Goal: Check status: Check status

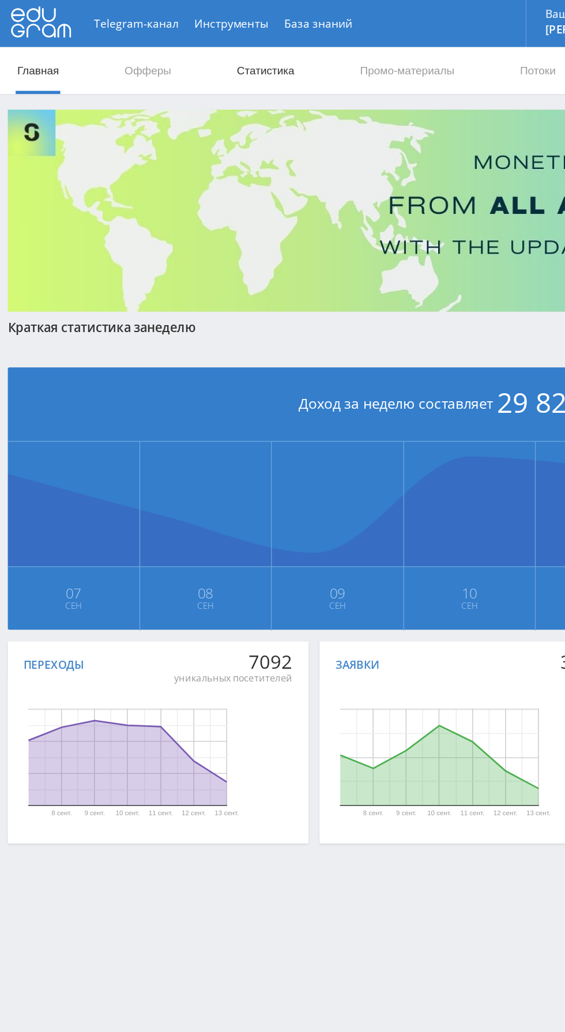
click at [187, 48] on link "Статистика" at bounding box center [195, 52] width 45 height 35
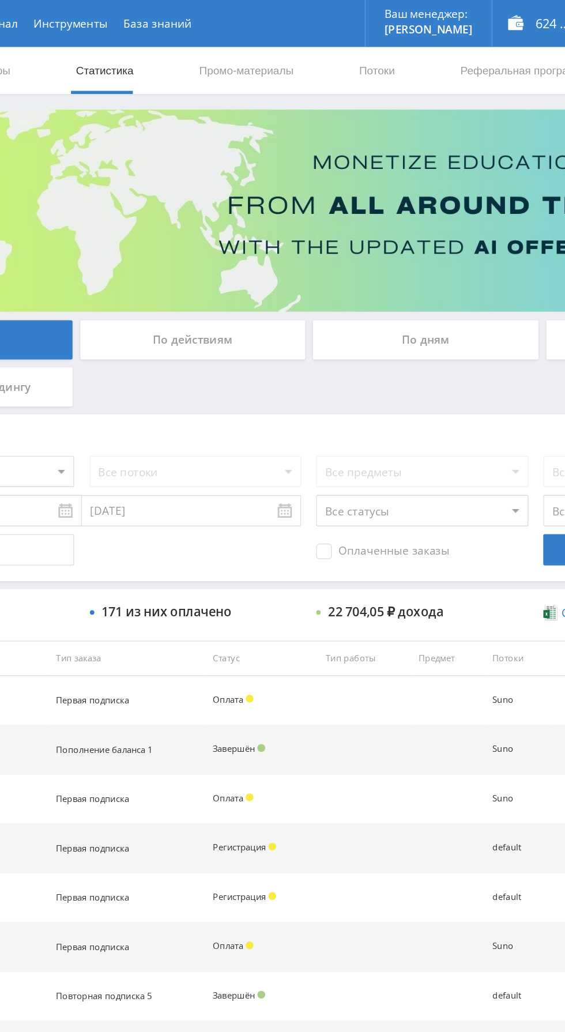
click at [425, 262] on div "По дням" at bounding box center [432, 250] width 166 height 29
click at [0, 0] on input "По дням" at bounding box center [0, 0] width 0 height 0
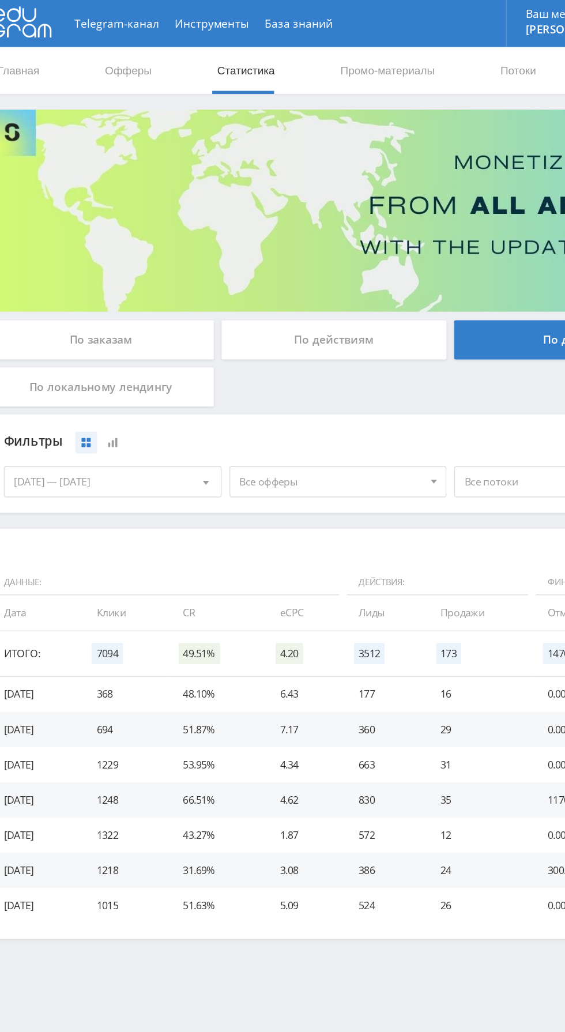
click at [257, 360] on span "Все офферы" at bounding box center [258, 355] width 135 height 22
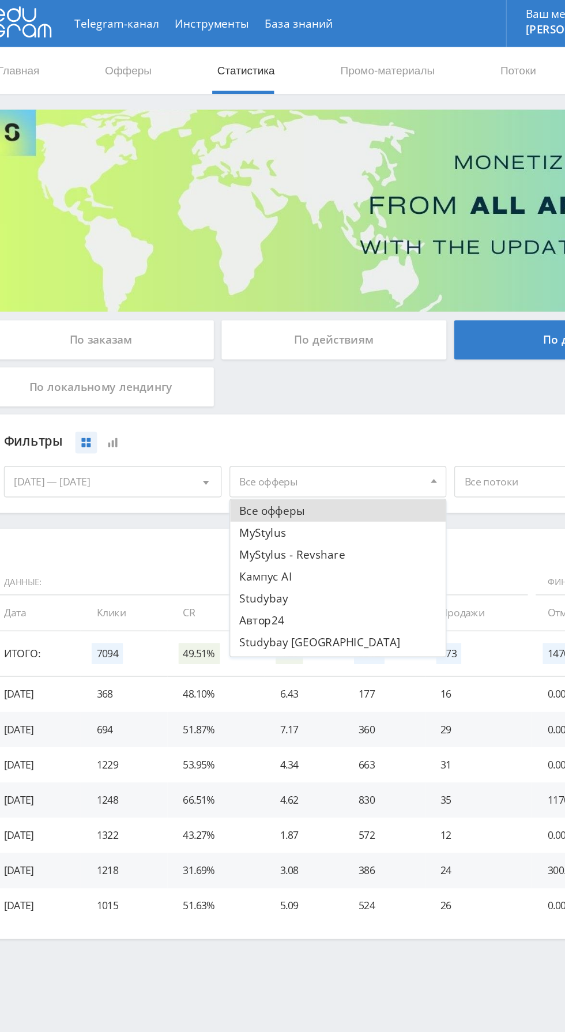
scroll to position [14, 0]
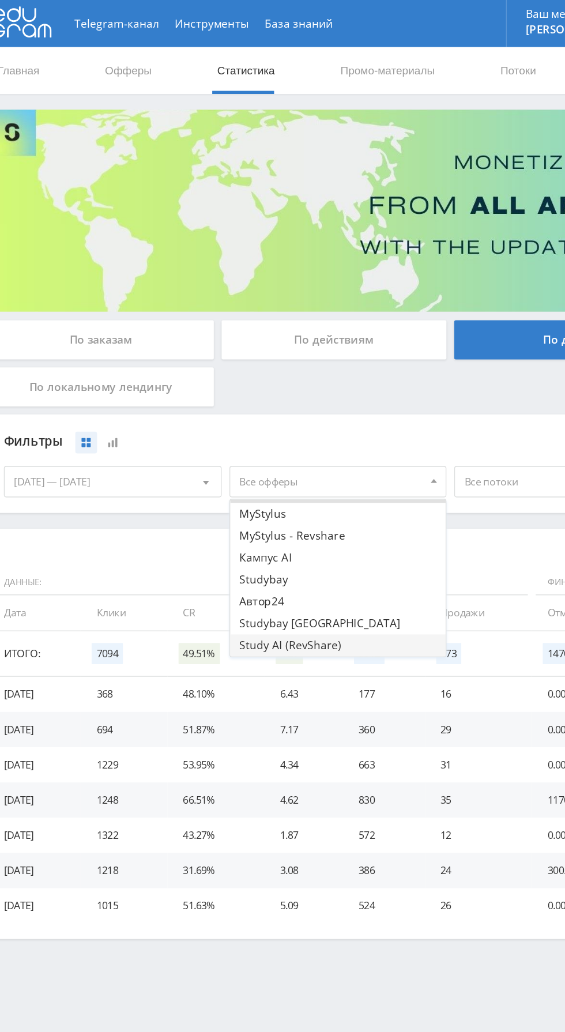
click at [275, 476] on button "Study AI (RevShare)" at bounding box center [263, 475] width 159 height 16
